Goal: Navigation & Orientation: Find specific page/section

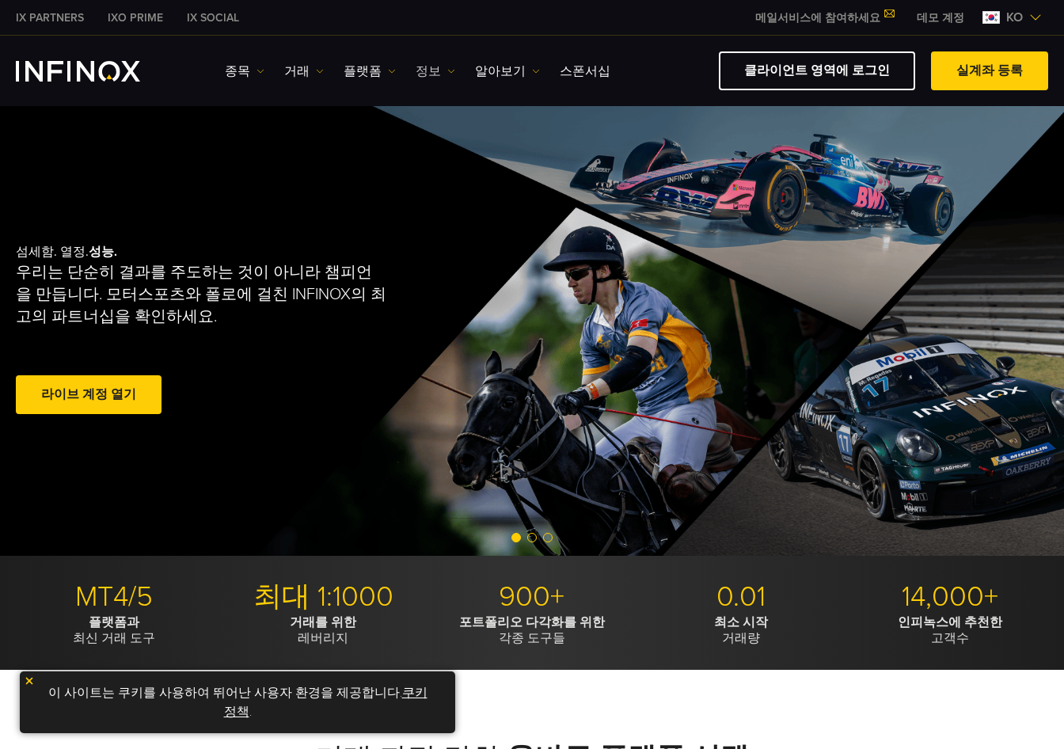
click at [447, 71] on img at bounding box center [451, 71] width 8 height 8
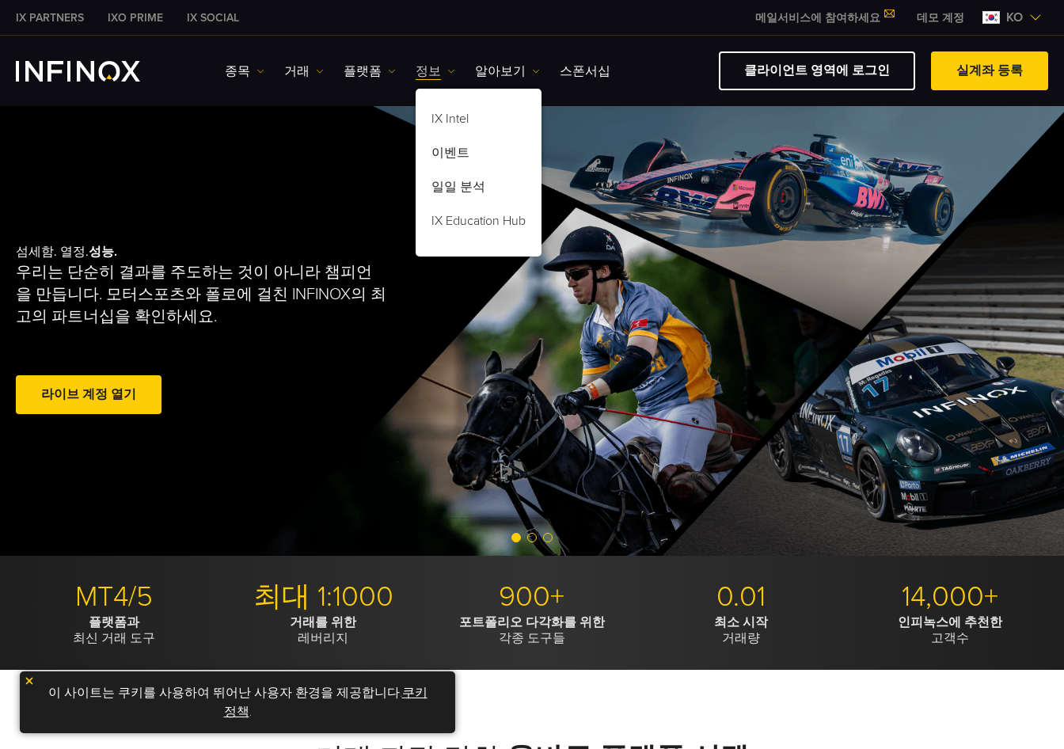
click at [447, 71] on img at bounding box center [451, 71] width 8 height 8
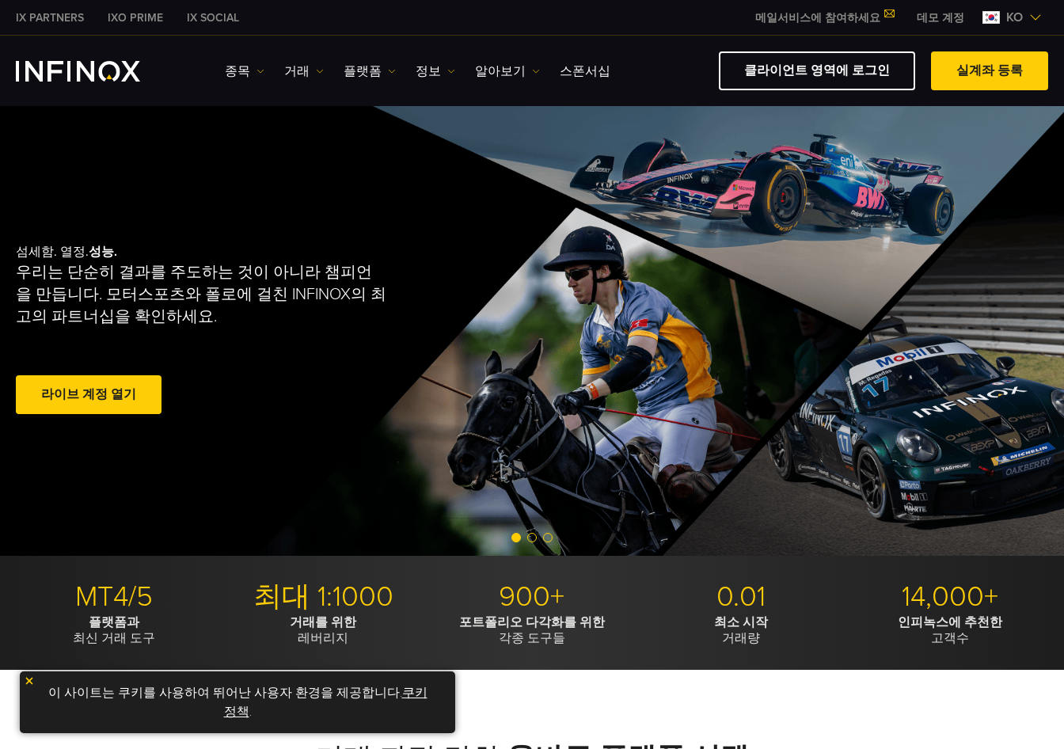
click at [528, 150] on div "섬세함. 열정. 성능. 우리는 단순히 결과를 주도하는 것이 아니라 챔피언을 만듭니다. 모터스포츠와 폴로에 걸친 INFINOX의 최고의 파트너십…" at bounding box center [532, 331] width 1064 height 450
click at [849, 67] on link "클라이언트 영역에 로그인" at bounding box center [817, 70] width 196 height 39
